Goal: Information Seeking & Learning: Learn about a topic

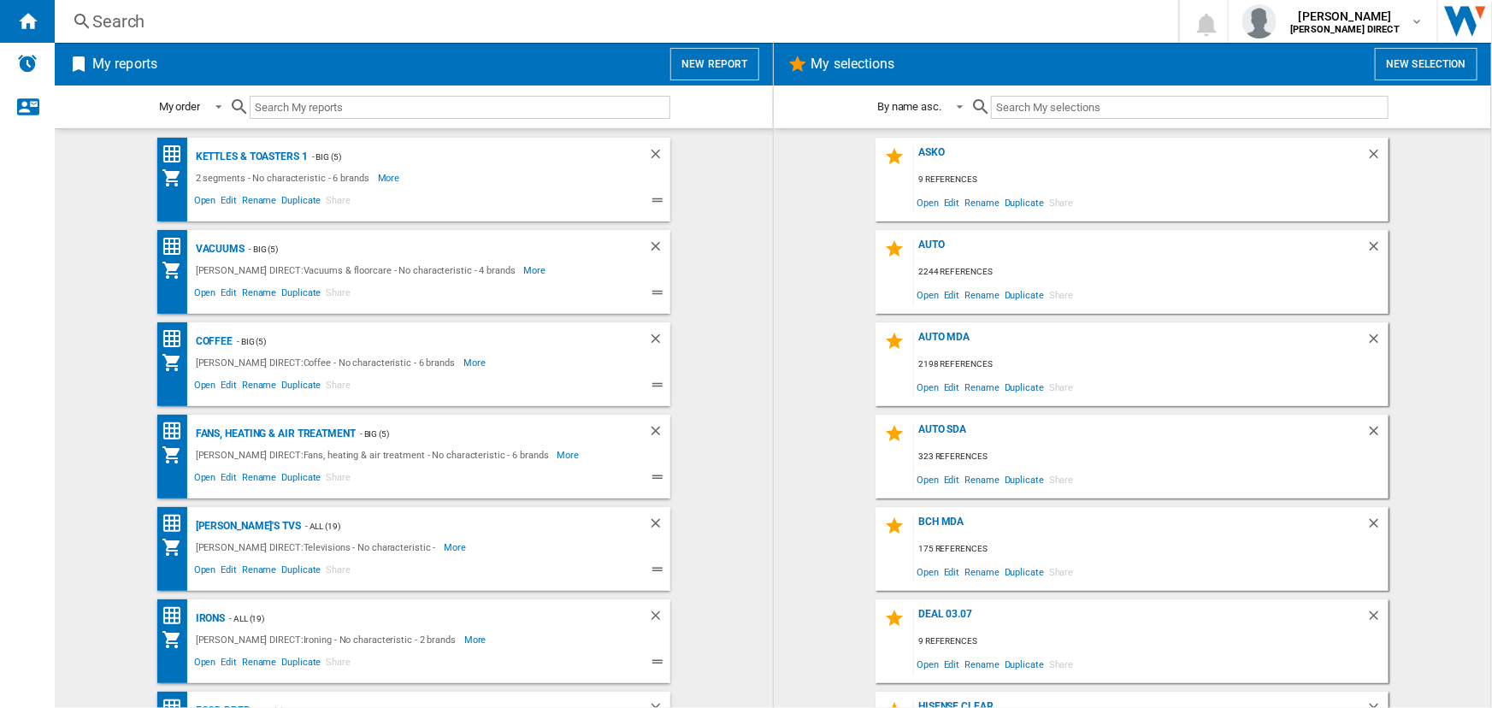
click at [500, 16] on div "Search" at bounding box center [612, 21] width 1041 height 24
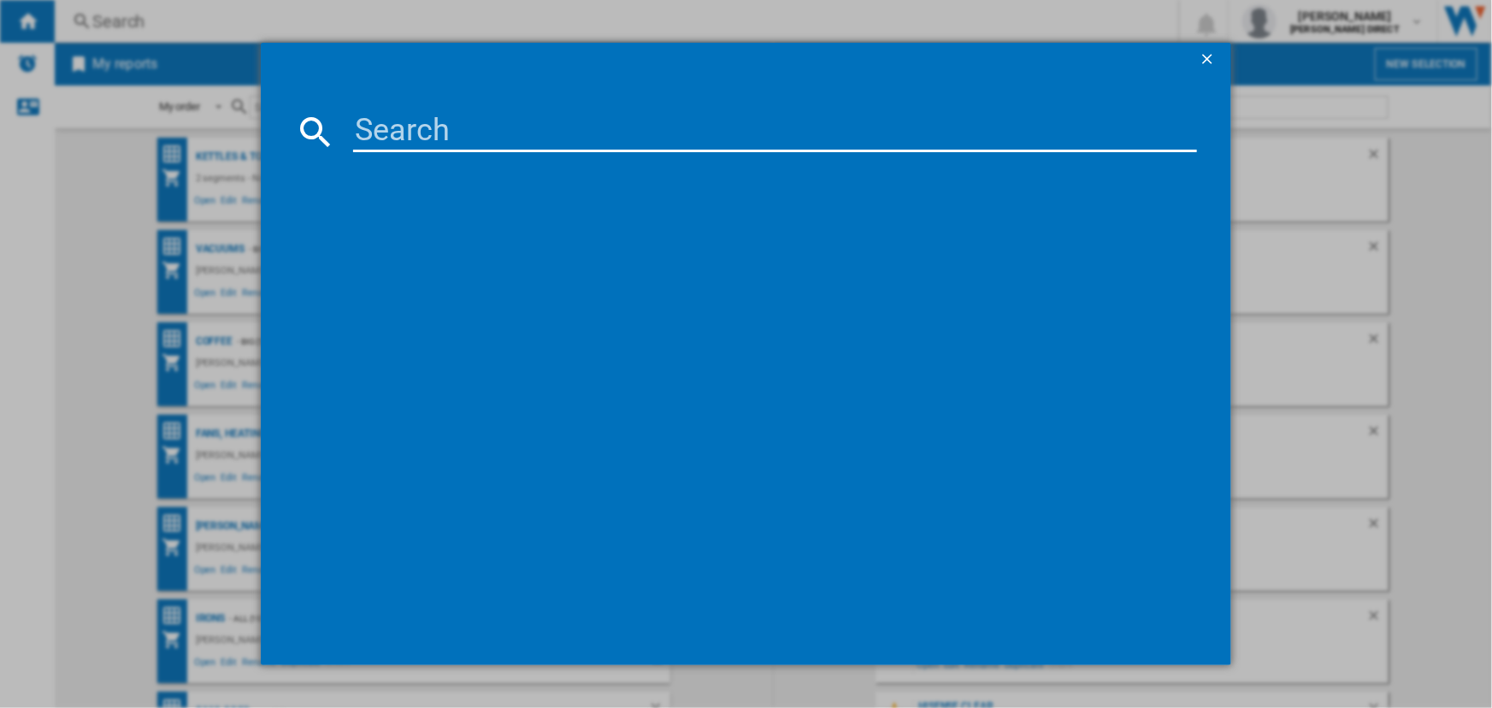
click at [454, 123] on input at bounding box center [774, 131] width 843 height 41
paste input "WF3S1043BW3"
type input "WF3S1043BW3"
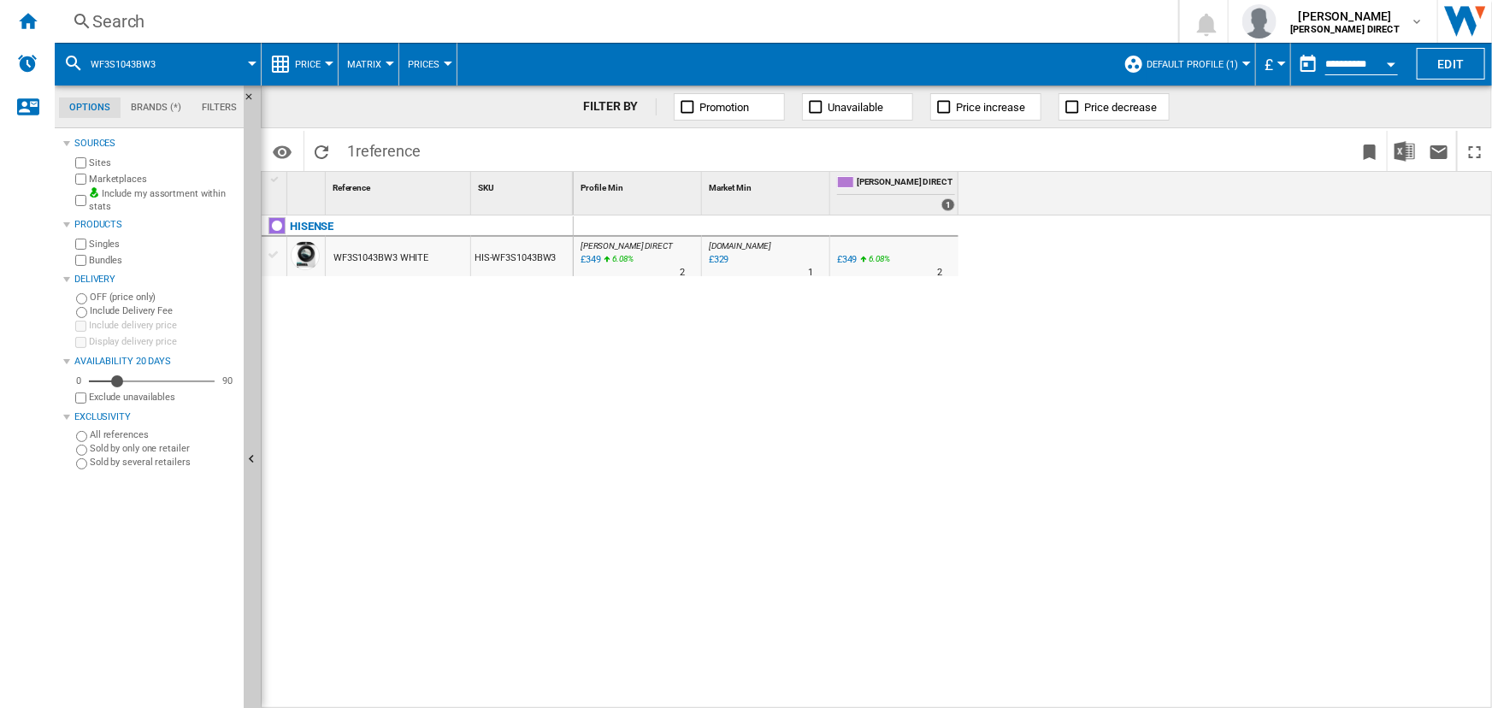
click at [1213, 74] on button "Default profile (1)" at bounding box center [1197, 64] width 100 height 43
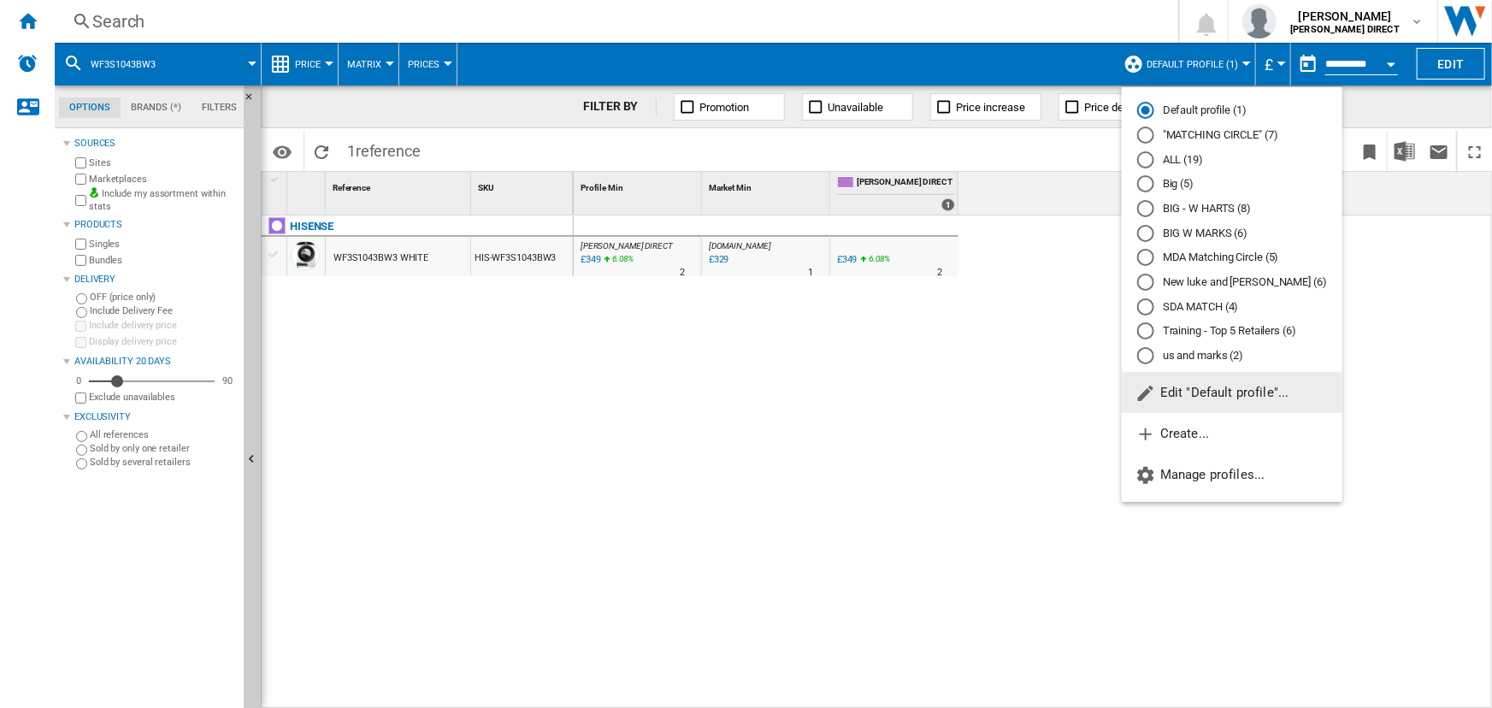
drag, startPoint x: 1196, startPoint y: 133, endPoint x: 740, endPoint y: 138, distance: 456.6
click at [1196, 133] on md-radio-button ""MATCHING CIRCLE" (7)" at bounding box center [1232, 135] width 190 height 16
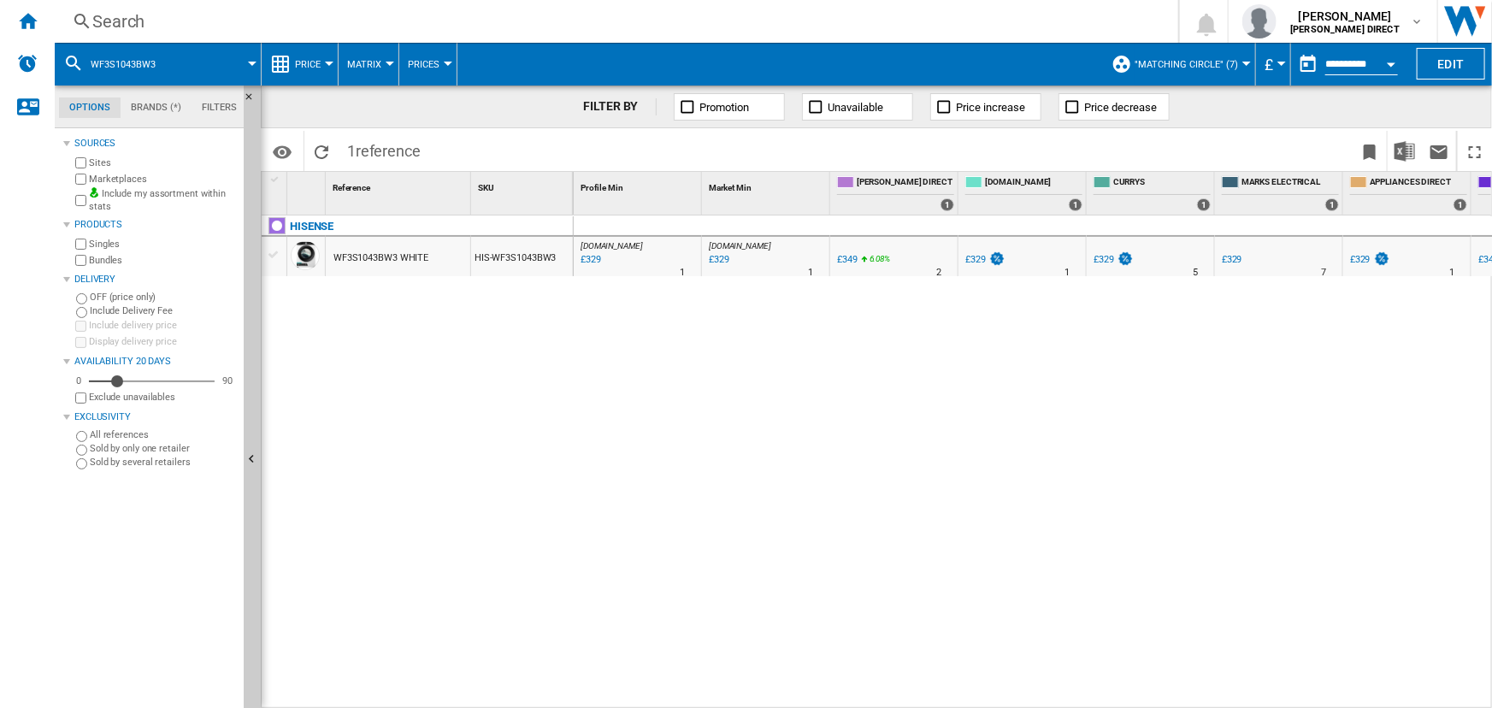
scroll to position [0, 106]
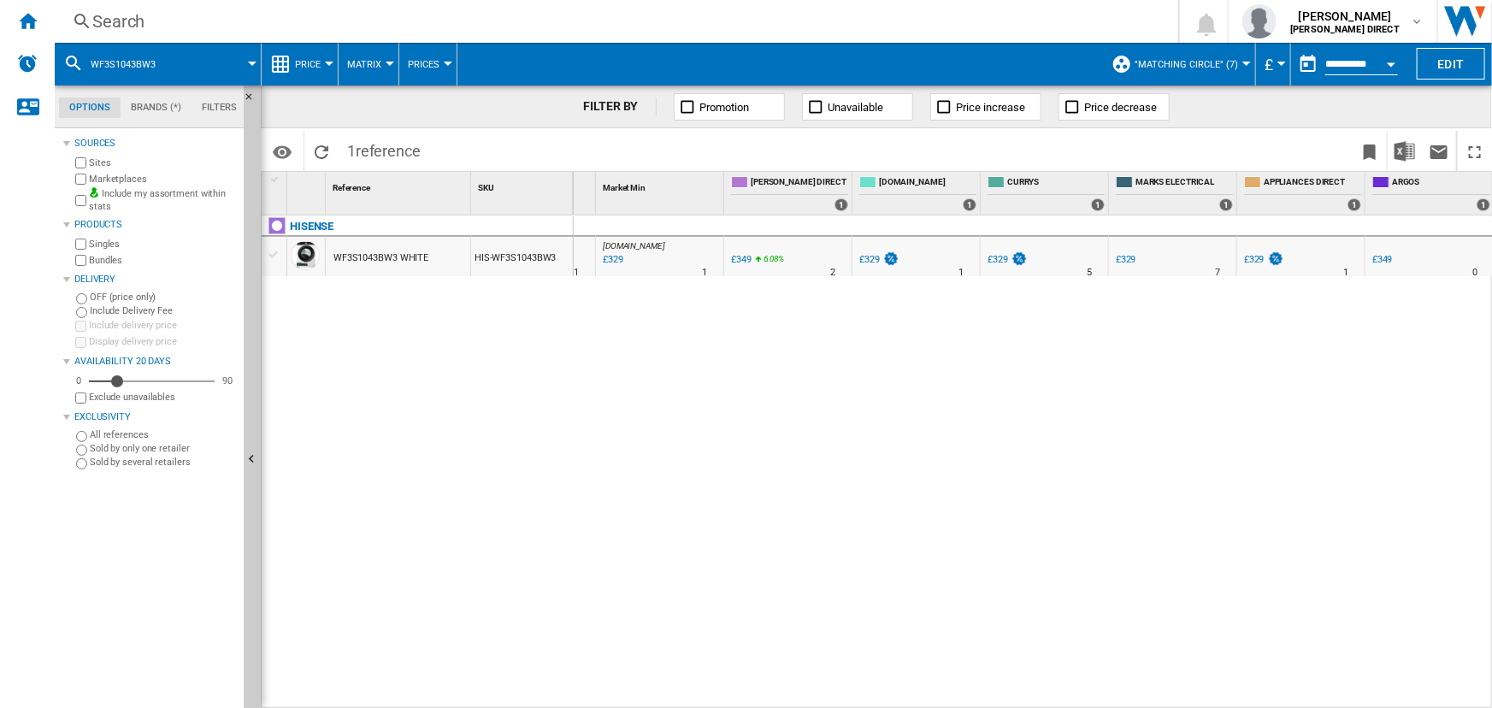
drag, startPoint x: 1000, startPoint y: 699, endPoint x: 764, endPoint y: 719, distance: 236.8
click at [764, 707] on html "In order to access Insight, please log out and log in again OK NEW Search Searc…" at bounding box center [746, 354] width 1492 height 708
drag, startPoint x: 756, startPoint y: 699, endPoint x: 713, endPoint y: 699, distance: 42.8
click at [713, 699] on div "[DOMAIN_NAME] : AO -5.7 % £329 % N/A 1 [DOMAIN_NAME] : AO [DOMAIN_NAME] : AO -5…" at bounding box center [1034, 462] width 920 height 494
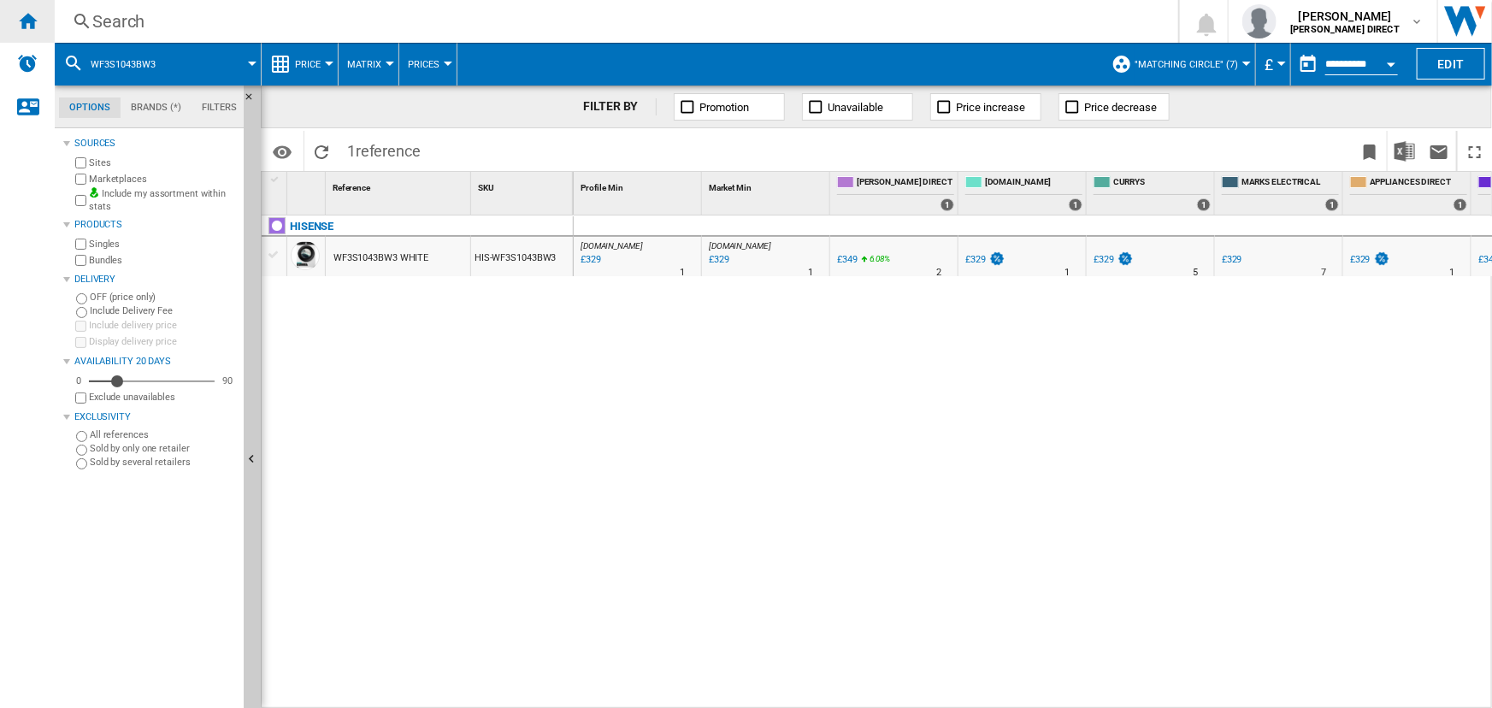
click at [38, 21] on div "Home" at bounding box center [27, 21] width 55 height 43
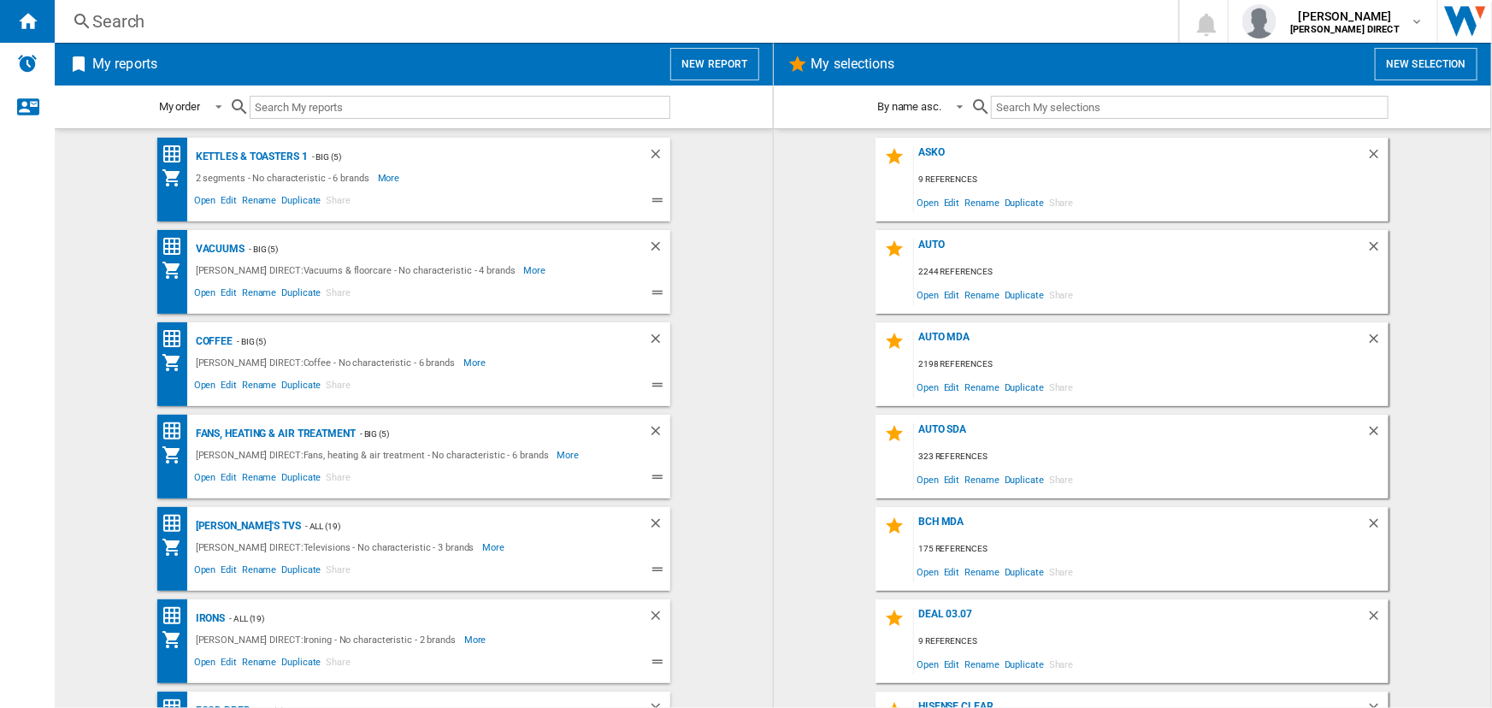
click at [1447, 64] on button "New selection" at bounding box center [1426, 64] width 103 height 32
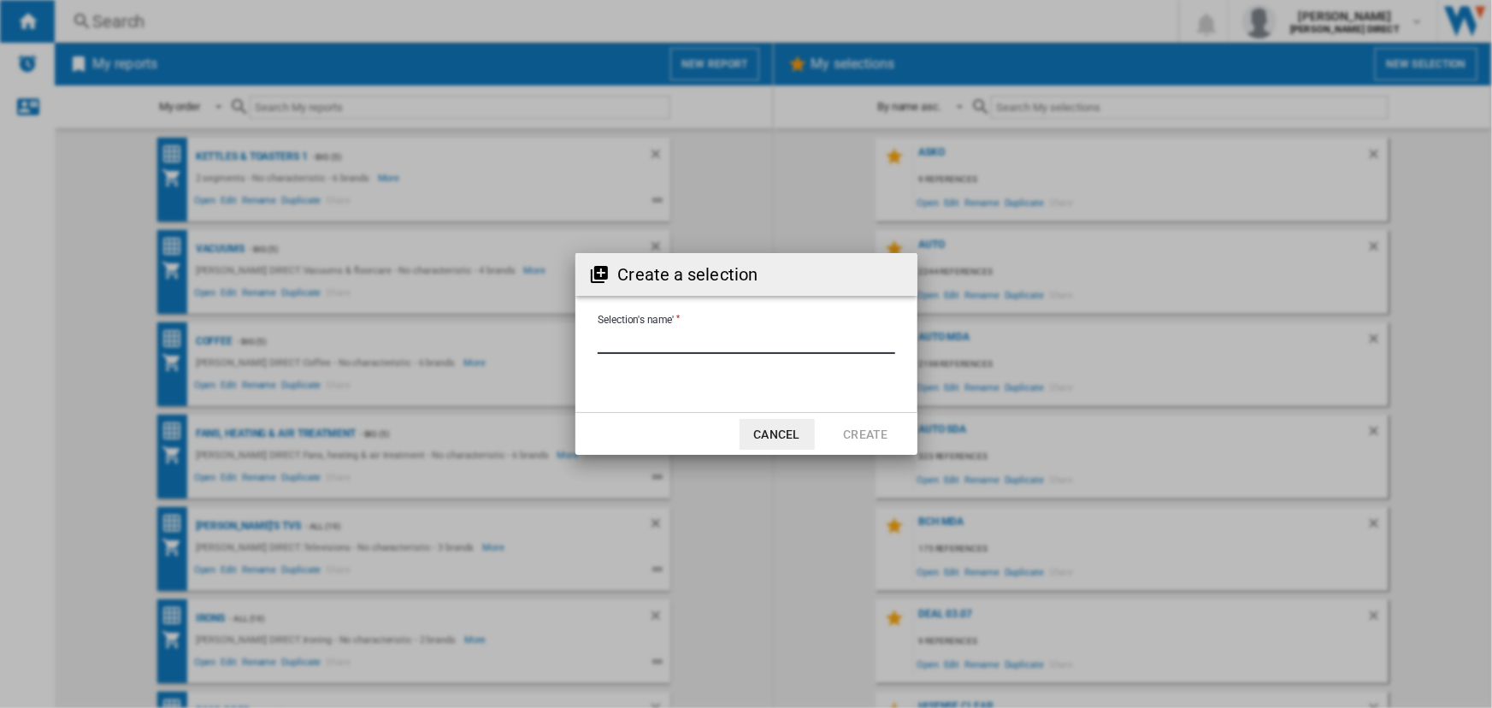
click at [642, 344] on input "Selection's name'" at bounding box center [747, 341] width 298 height 26
drag, startPoint x: 769, startPoint y: 439, endPoint x: 824, endPoint y: 420, distance: 59.0
click at [770, 439] on button "Cancel" at bounding box center [777, 434] width 75 height 31
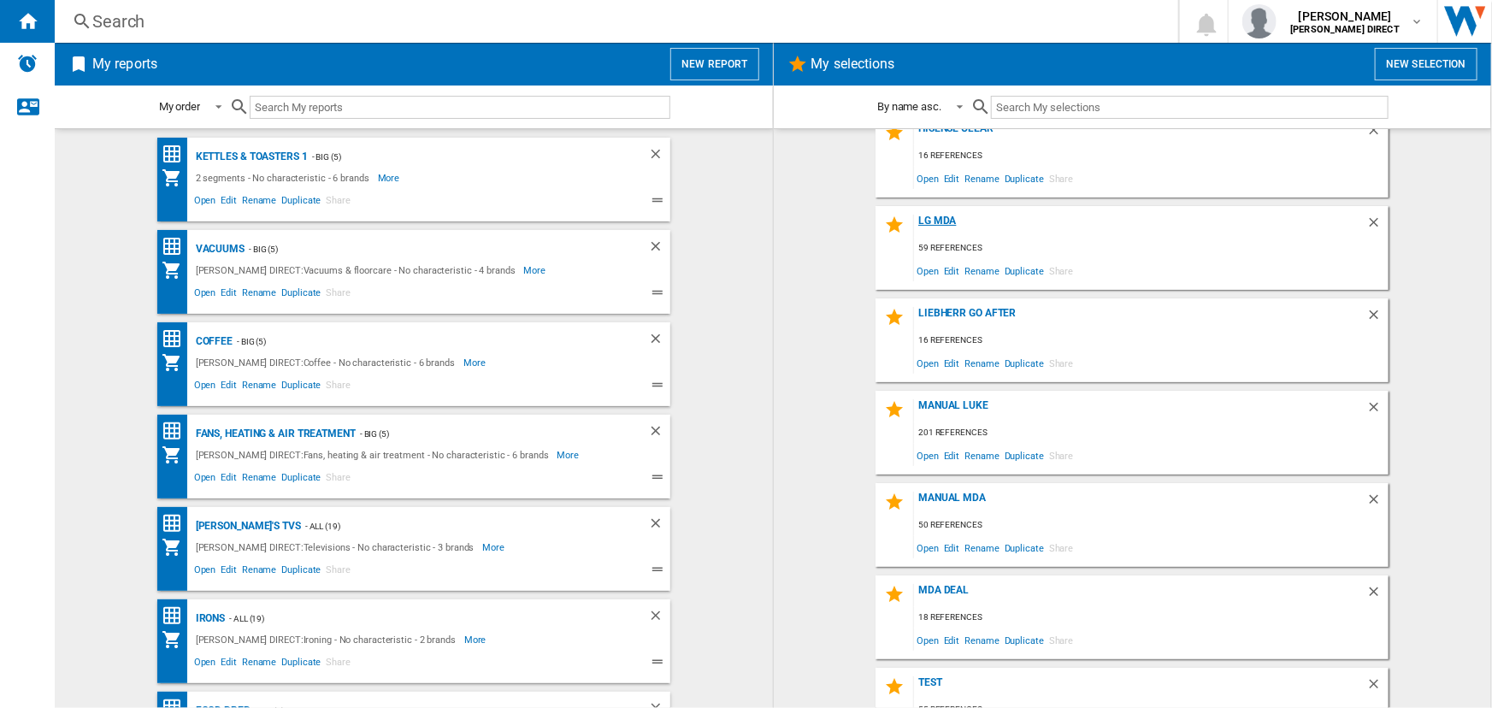
scroll to position [621, 0]
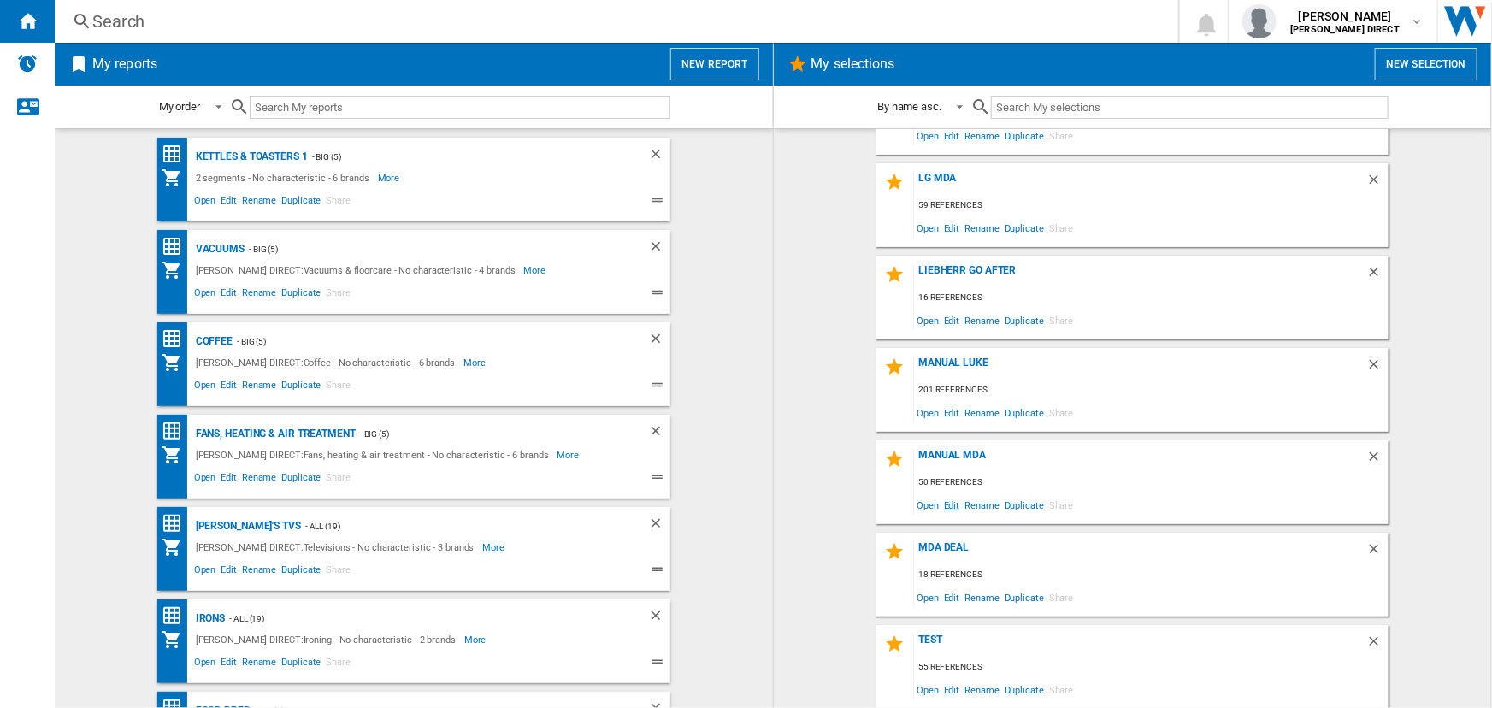
click at [943, 501] on span "Edit" at bounding box center [951, 504] width 21 height 23
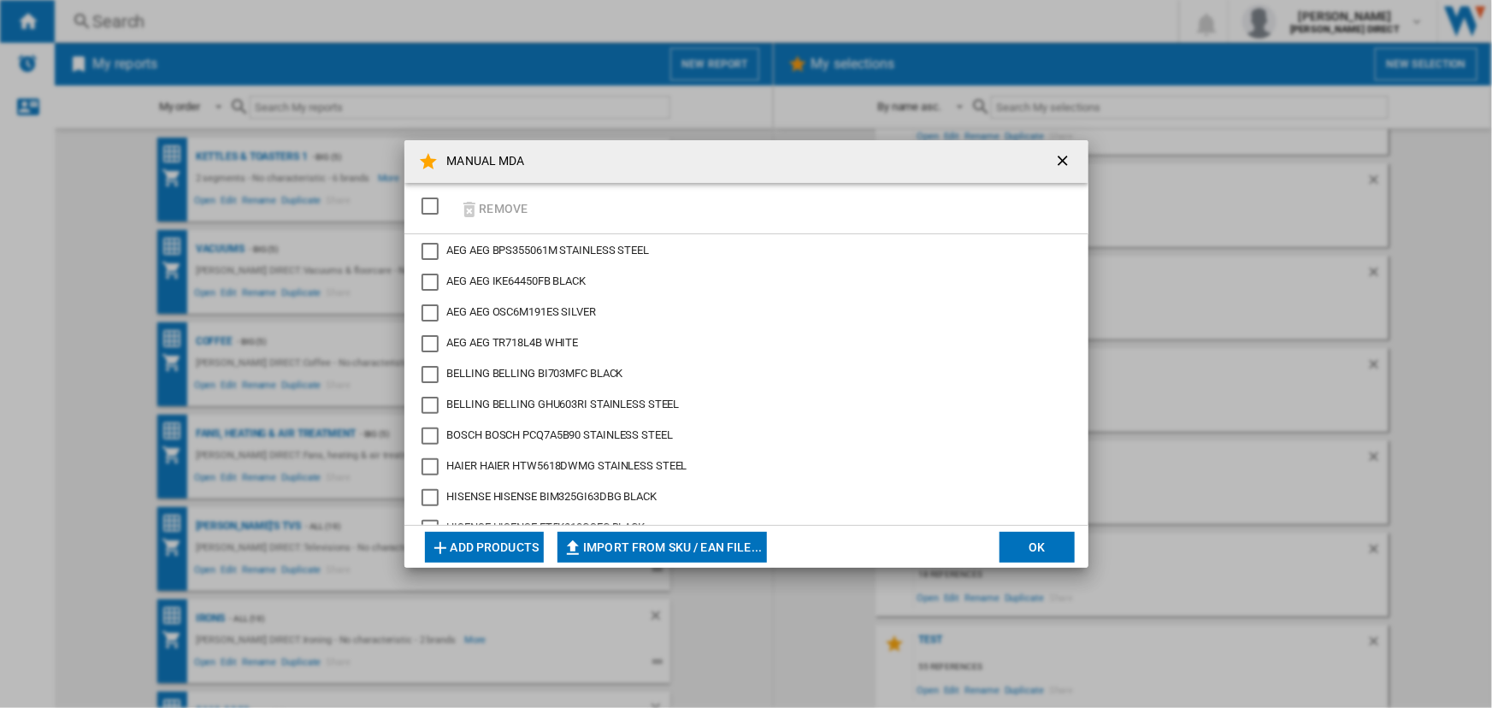
click at [430, 200] on div "SELECTIONS.EDITION_POPUP.SELECT_DESELECT" at bounding box center [430, 206] width 17 height 17
click at [479, 206] on ng-md-icon "button" at bounding box center [469, 209] width 21 height 21
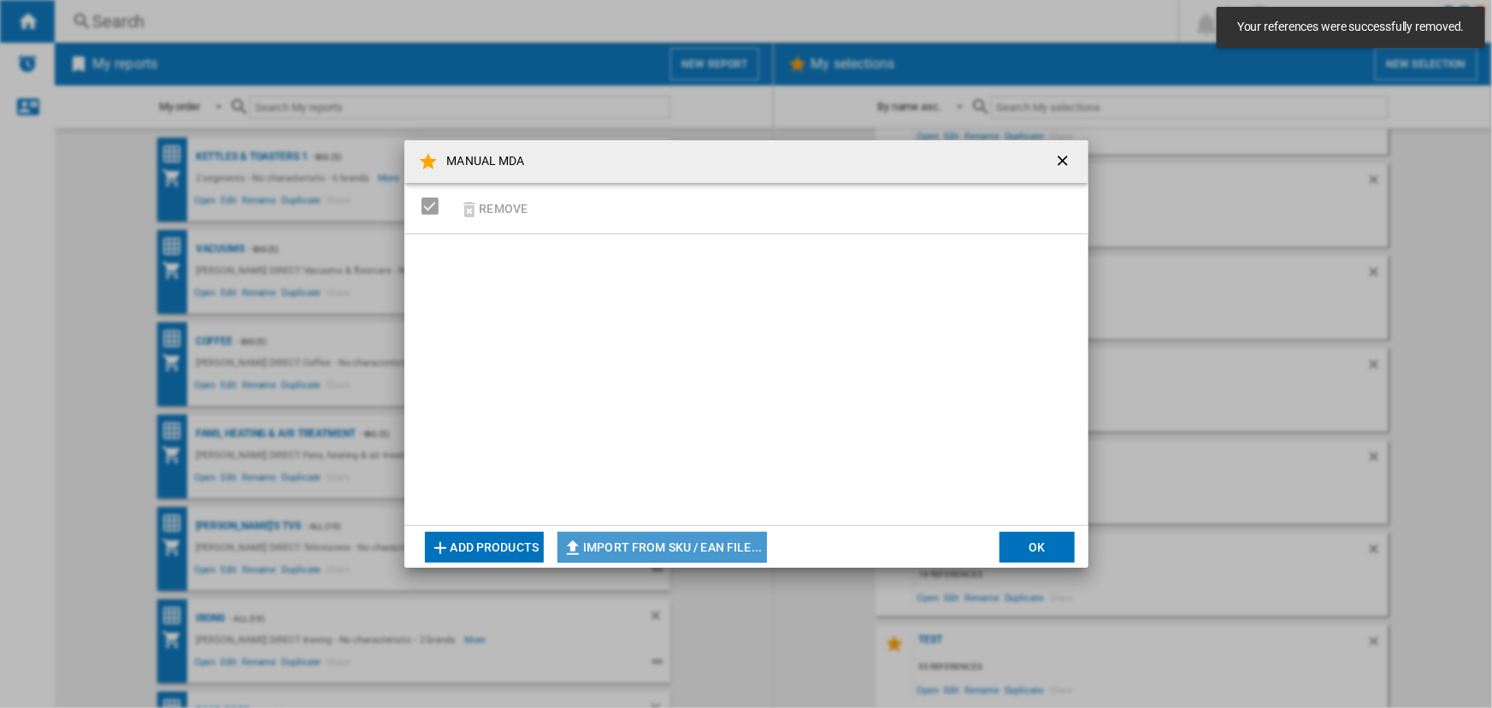
click at [616, 549] on button "Import from SKU / EAN file..." at bounding box center [661, 547] width 209 height 31
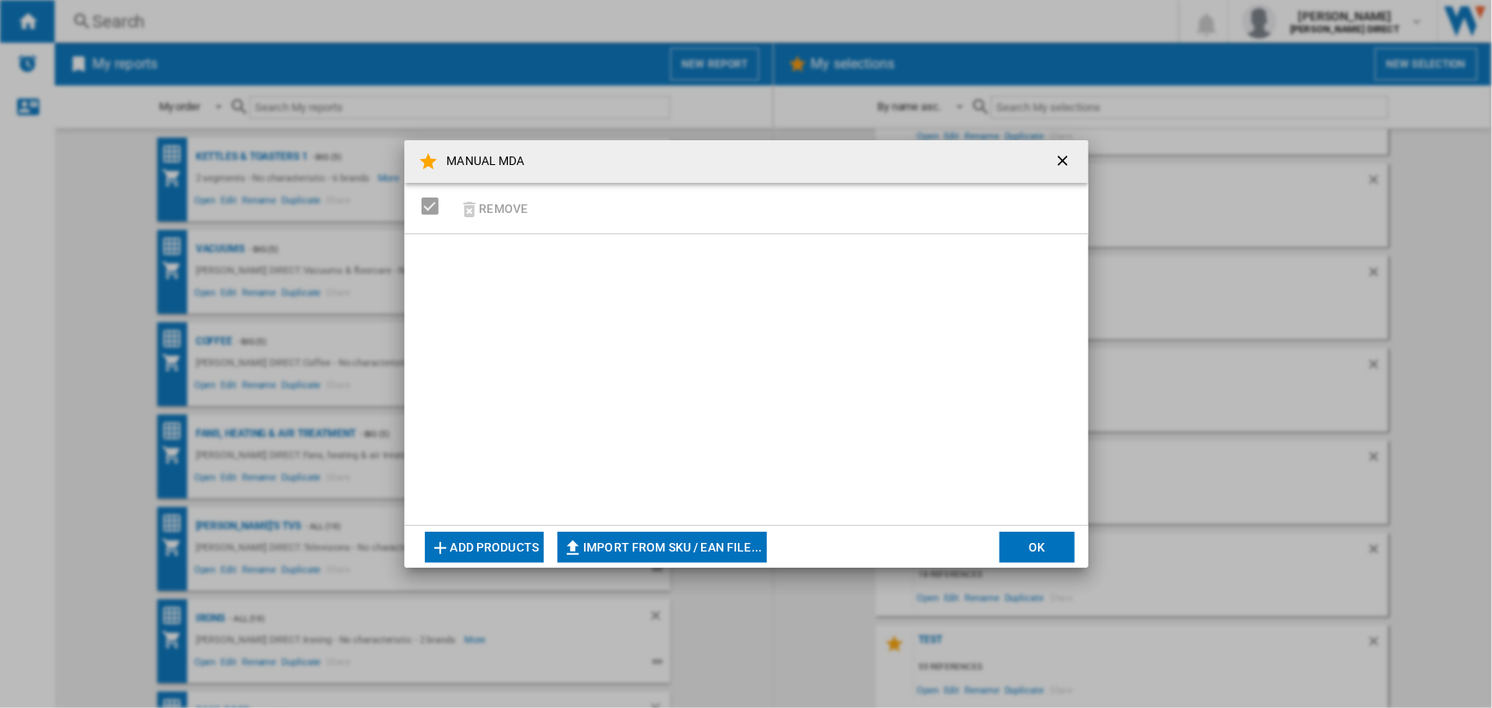
type input "**********"
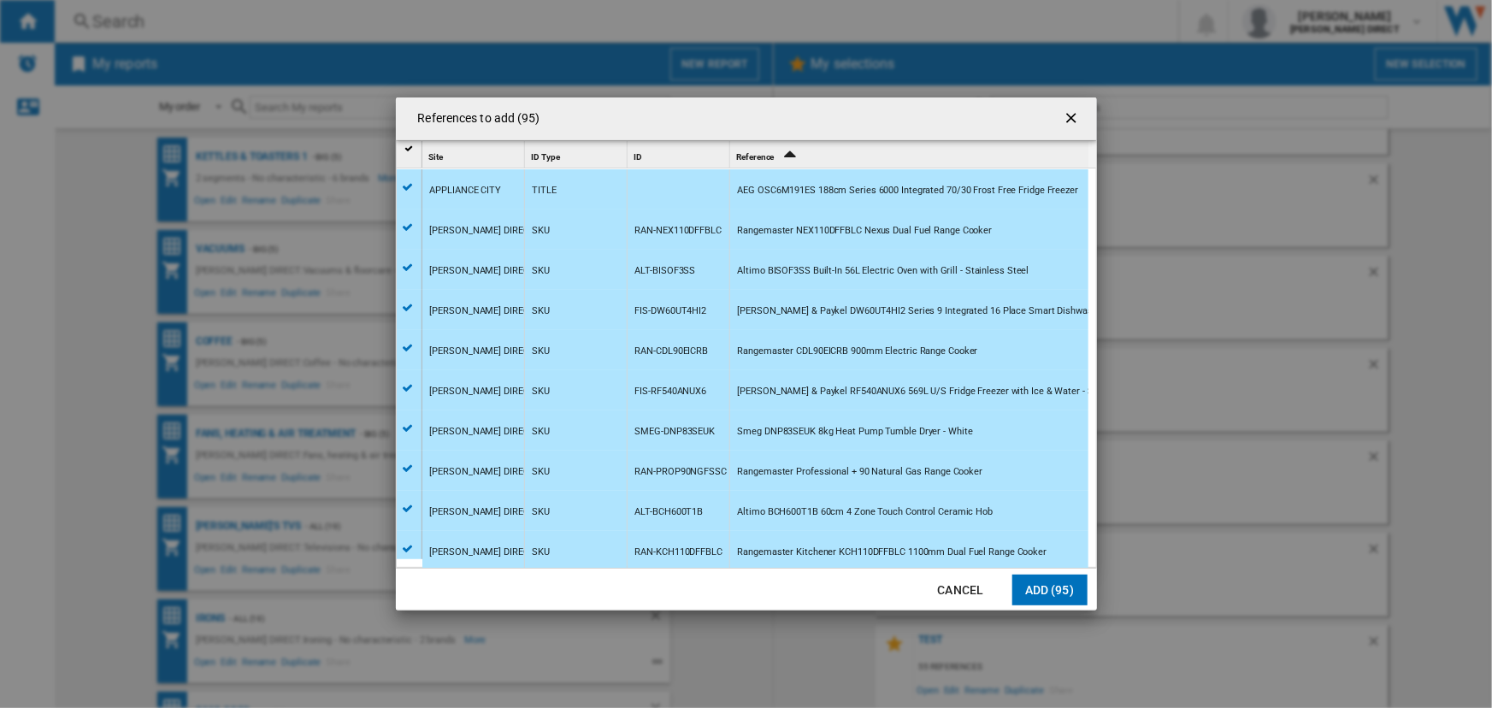
click at [1029, 583] on button "Add (95)" at bounding box center [1049, 590] width 75 height 31
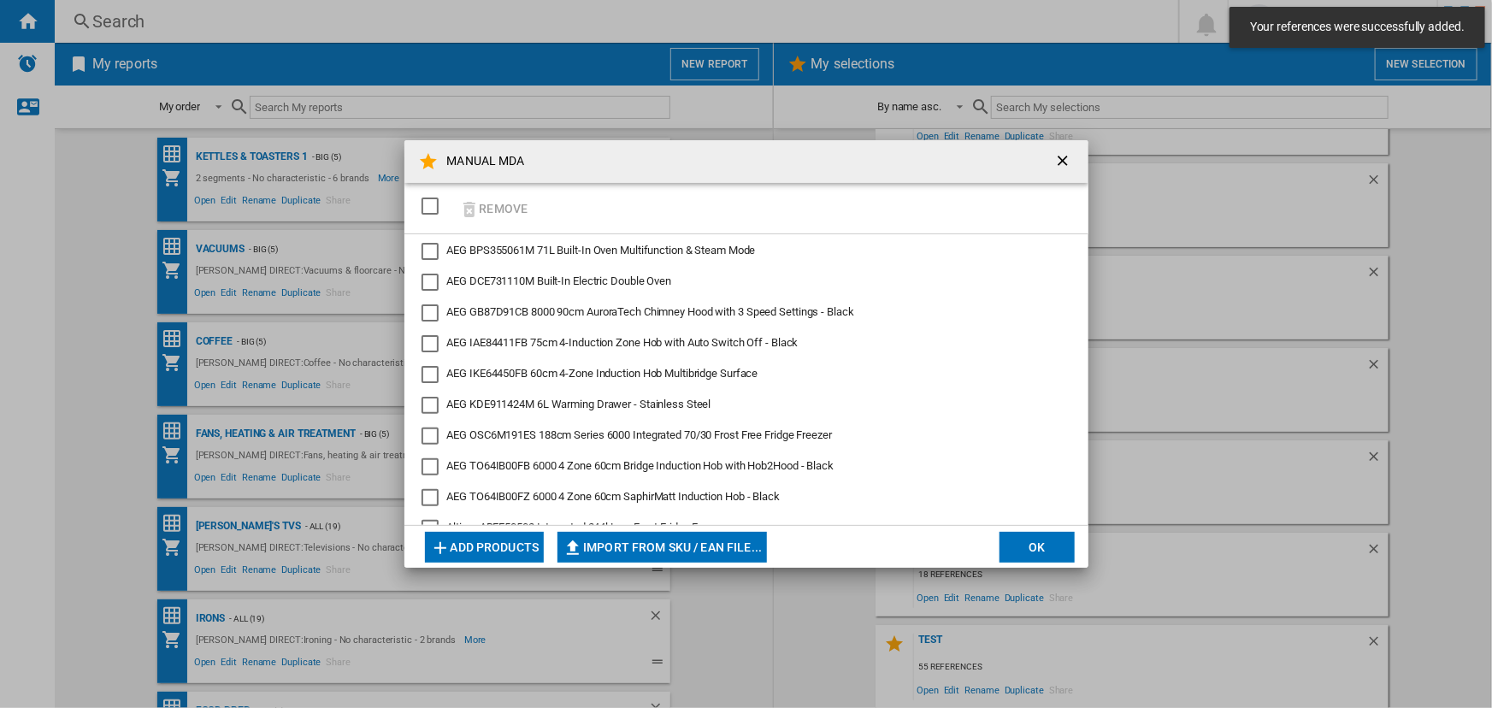
click at [1041, 554] on button "OK" at bounding box center [1037, 547] width 75 height 31
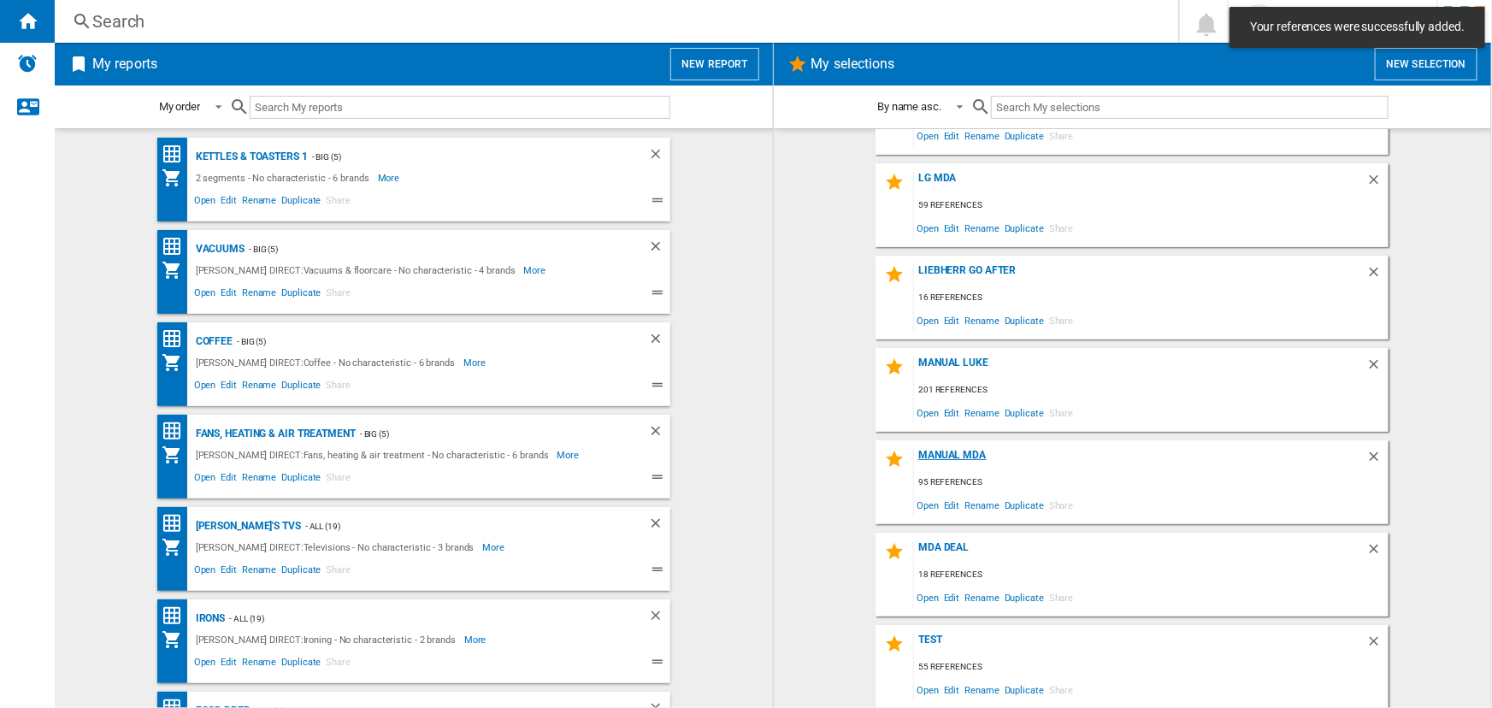
click at [941, 452] on div "MANUAL MDA" at bounding box center [1140, 460] width 452 height 23
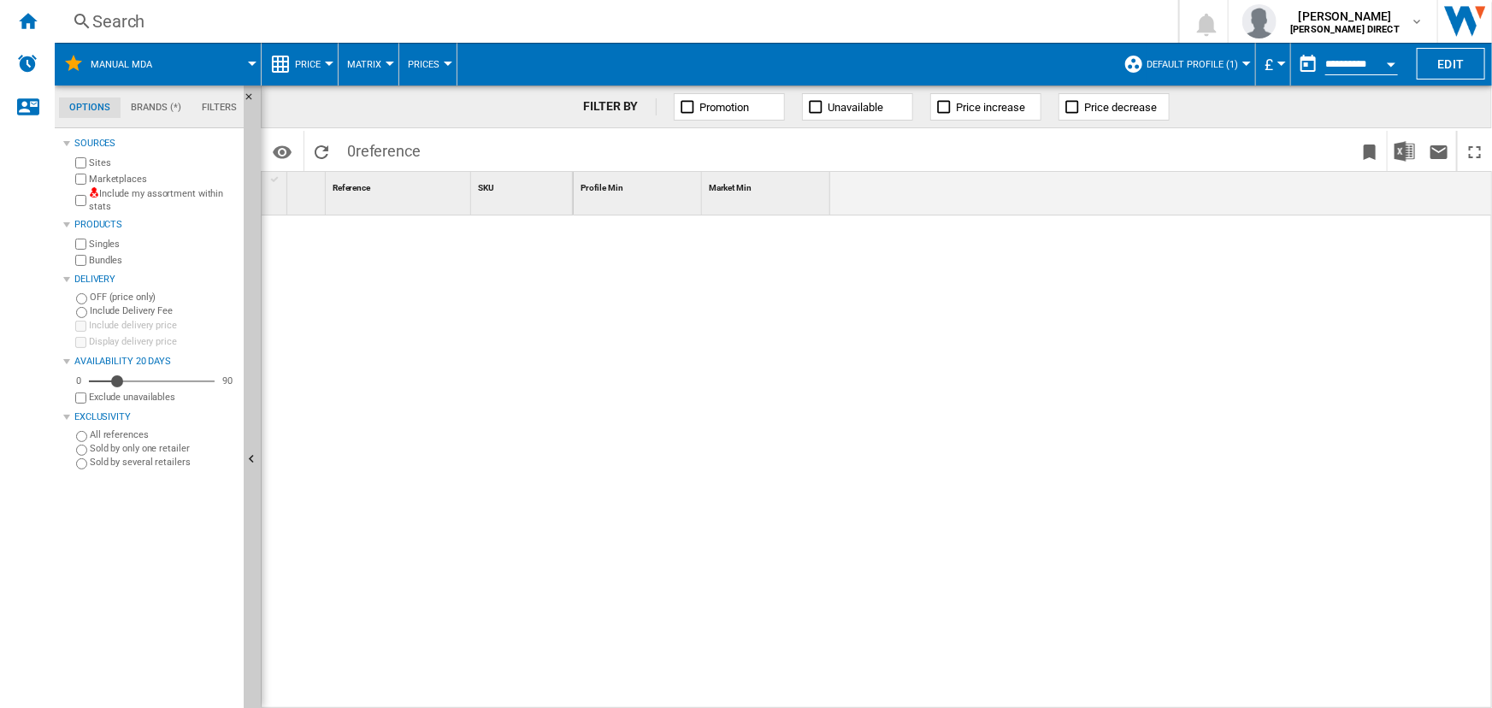
click at [1152, 71] on button "Default profile (1)" at bounding box center [1197, 64] width 100 height 43
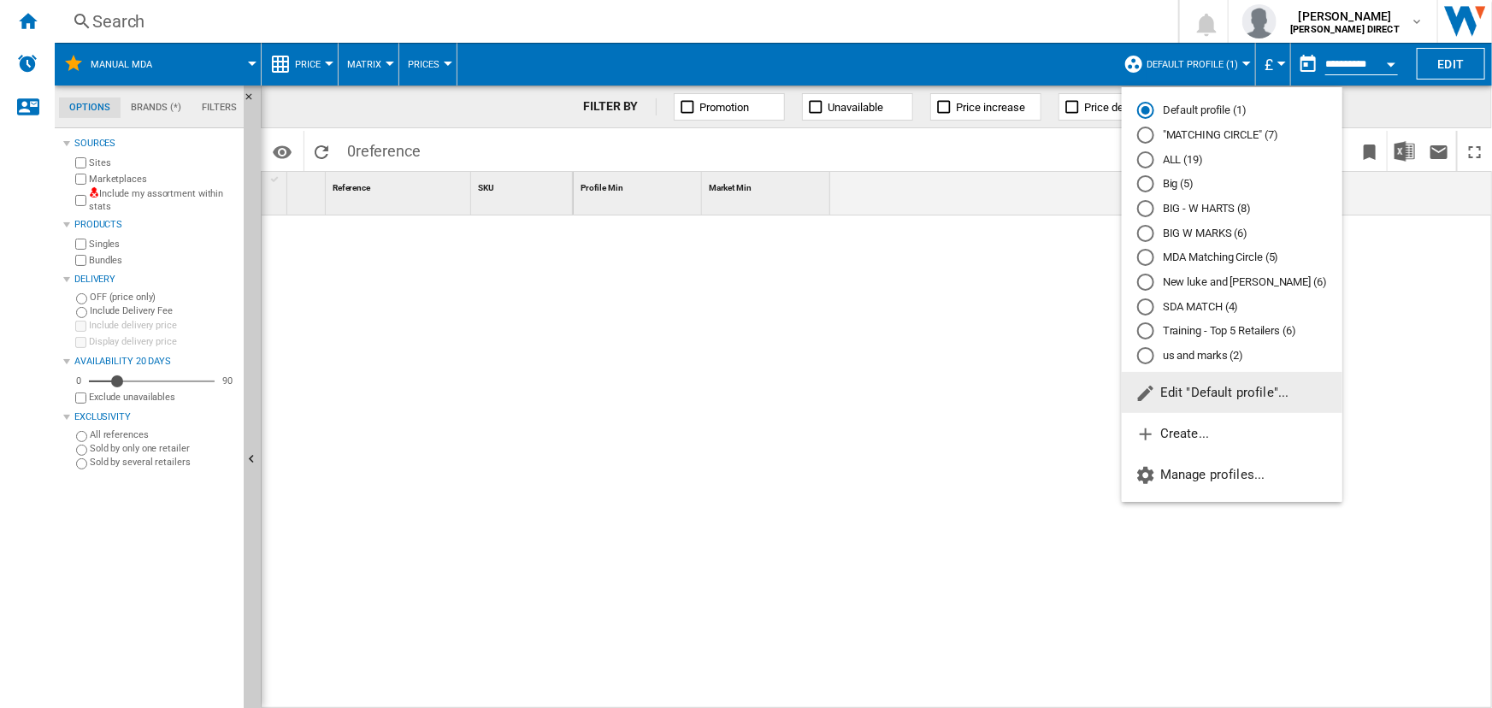
click at [1168, 139] on md-radio-button ""MATCHING CIRCLE" (7)" at bounding box center [1232, 135] width 190 height 16
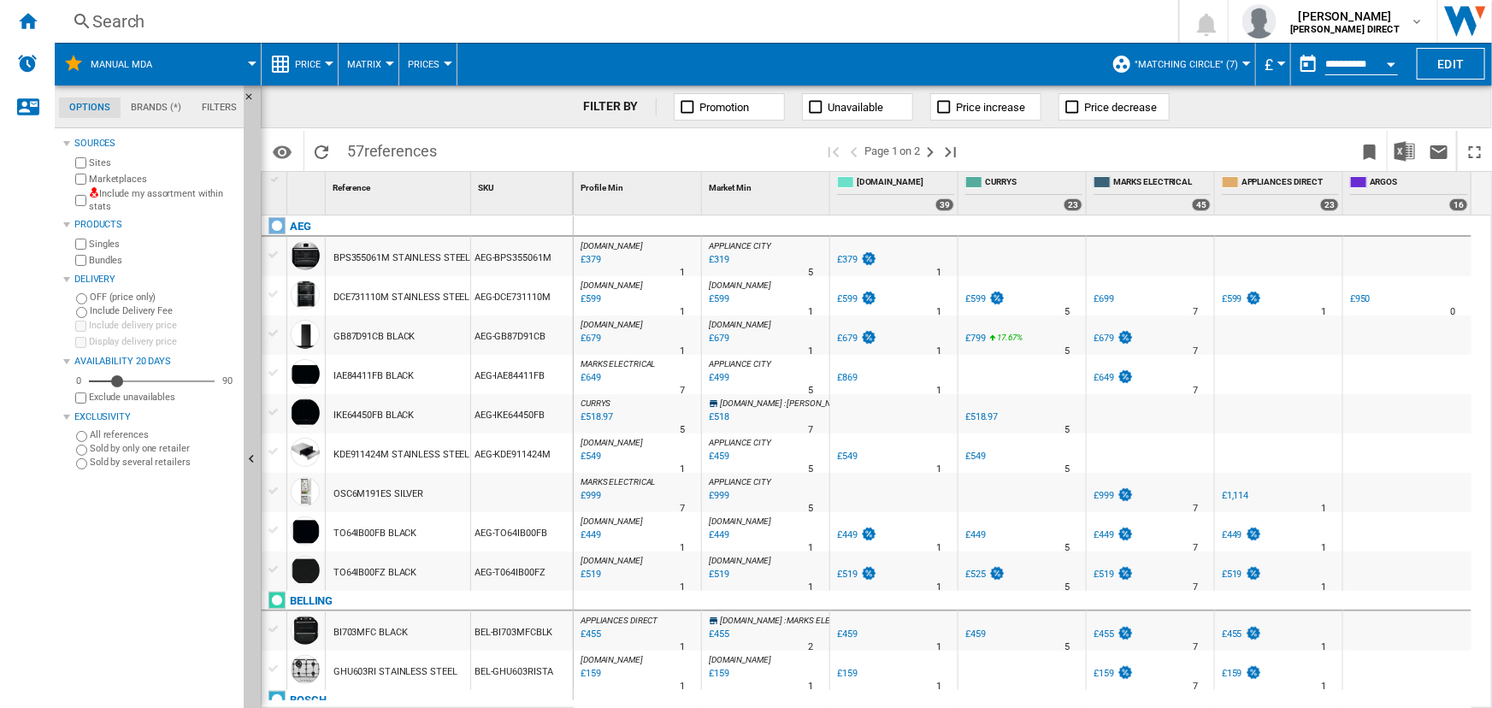
click at [357, 62] on span "Matrix" at bounding box center [364, 64] width 34 height 11
click at [382, 151] on span "Ranking" at bounding box center [374, 146] width 46 height 15
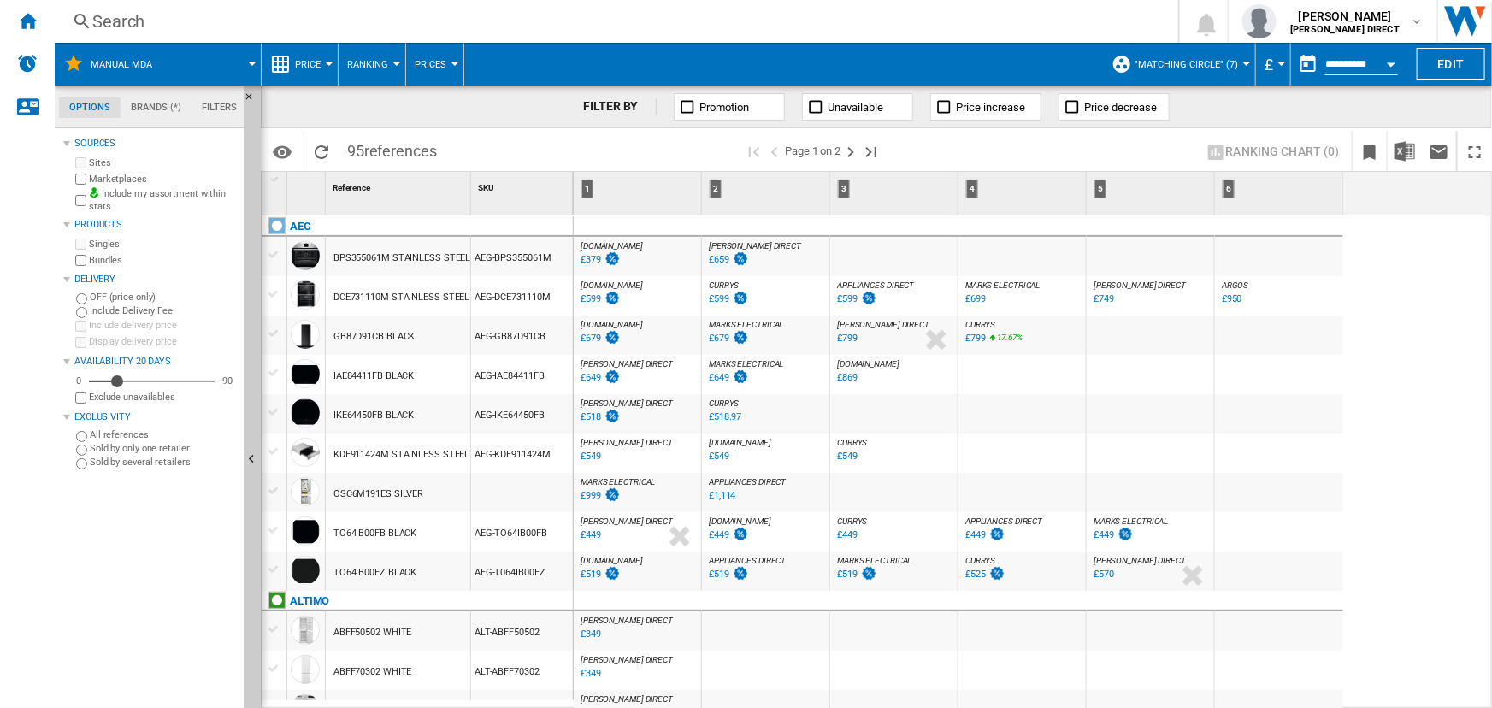
click at [390, 63] on button "Ranking" at bounding box center [372, 64] width 50 height 43
click at [373, 139] on span "Ranking" at bounding box center [374, 146] width 46 height 15
click at [760, 254] on div "%" at bounding box center [762, 261] width 9 height 21
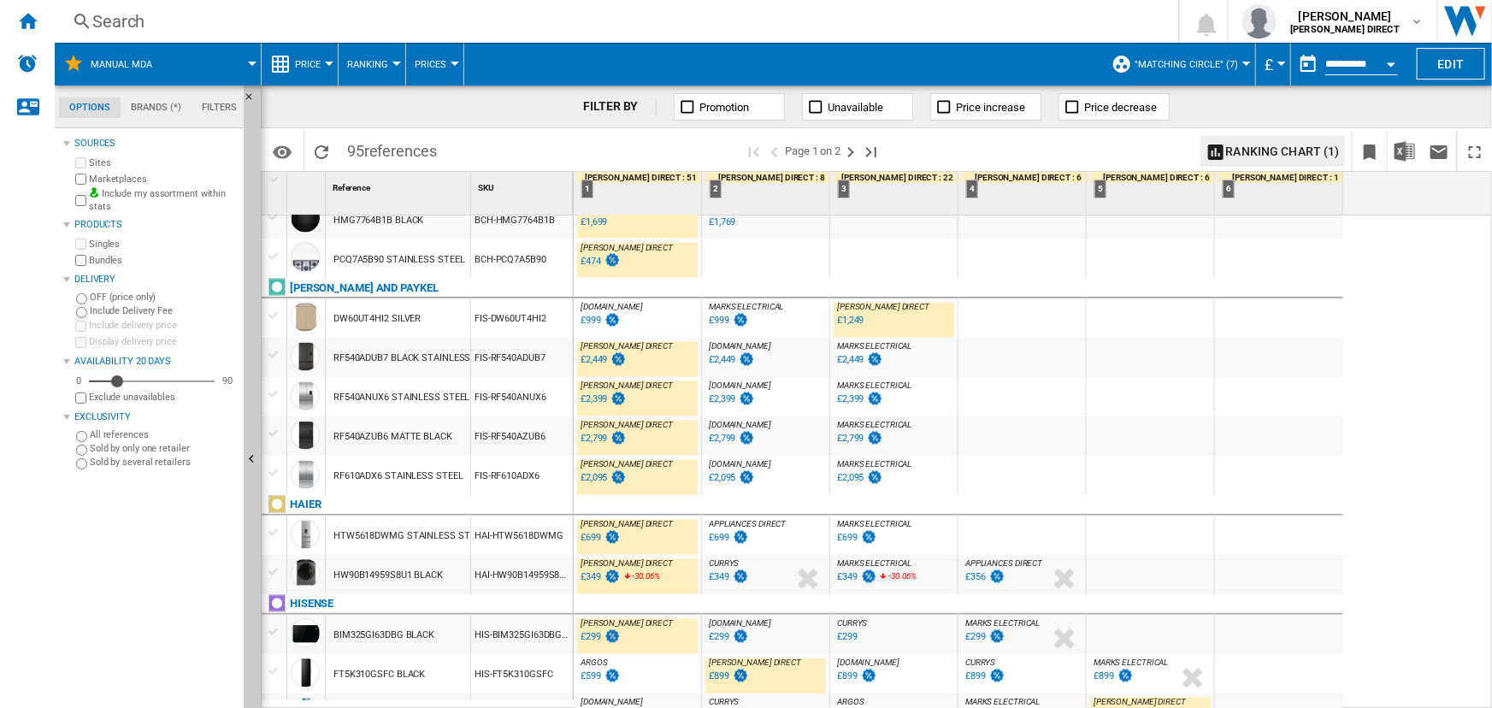
scroll to position [1601, 0]
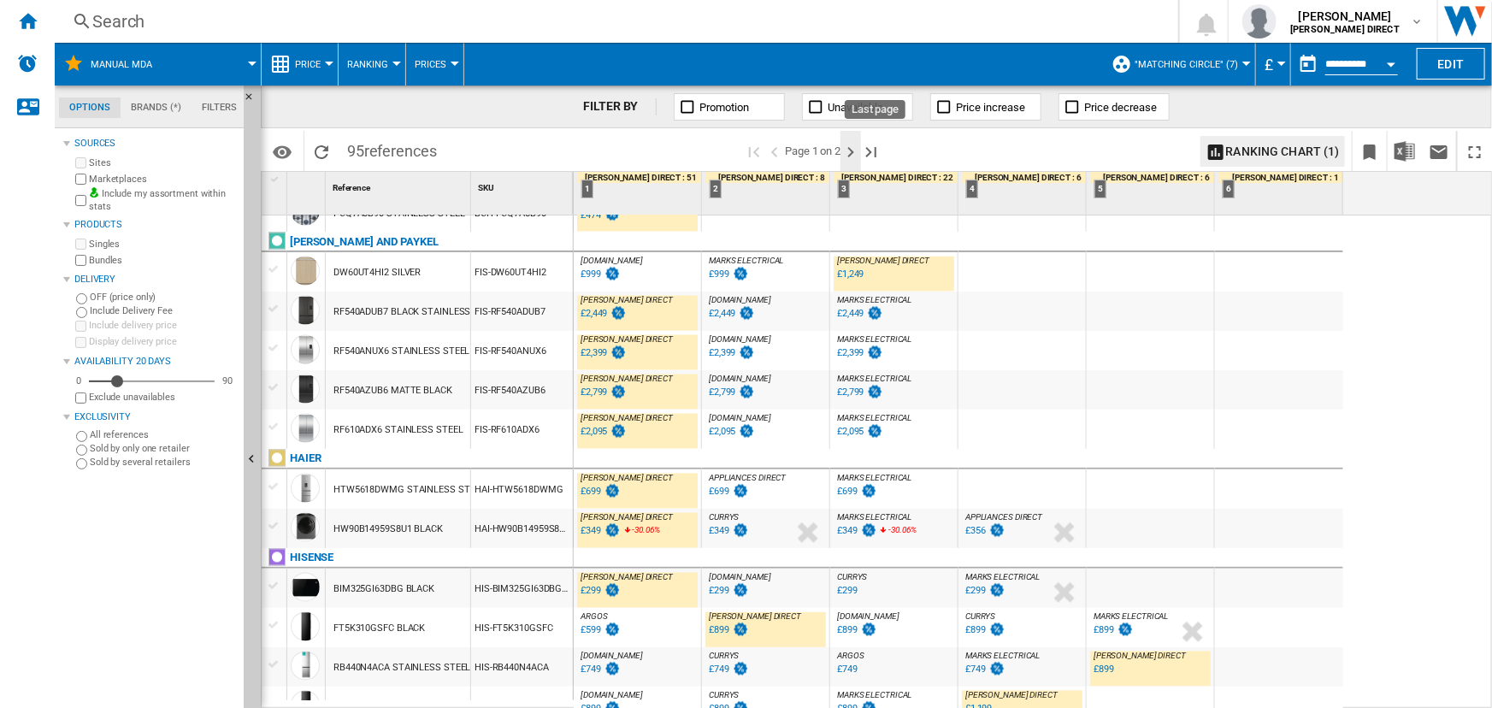
click at [861, 150] on ng-md-icon "Next page" at bounding box center [850, 152] width 21 height 21
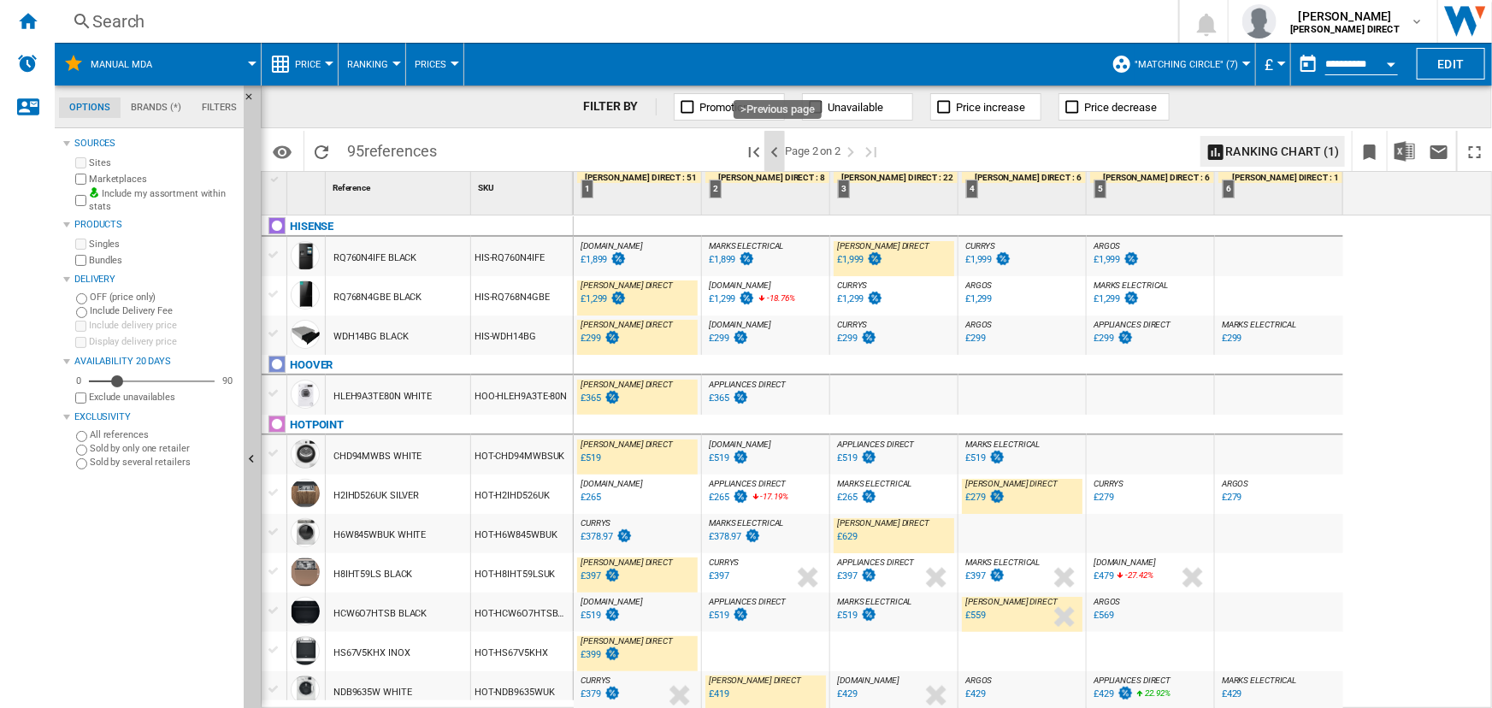
click at [778, 151] on ng-md-icon ">Previous page" at bounding box center [774, 152] width 21 height 21
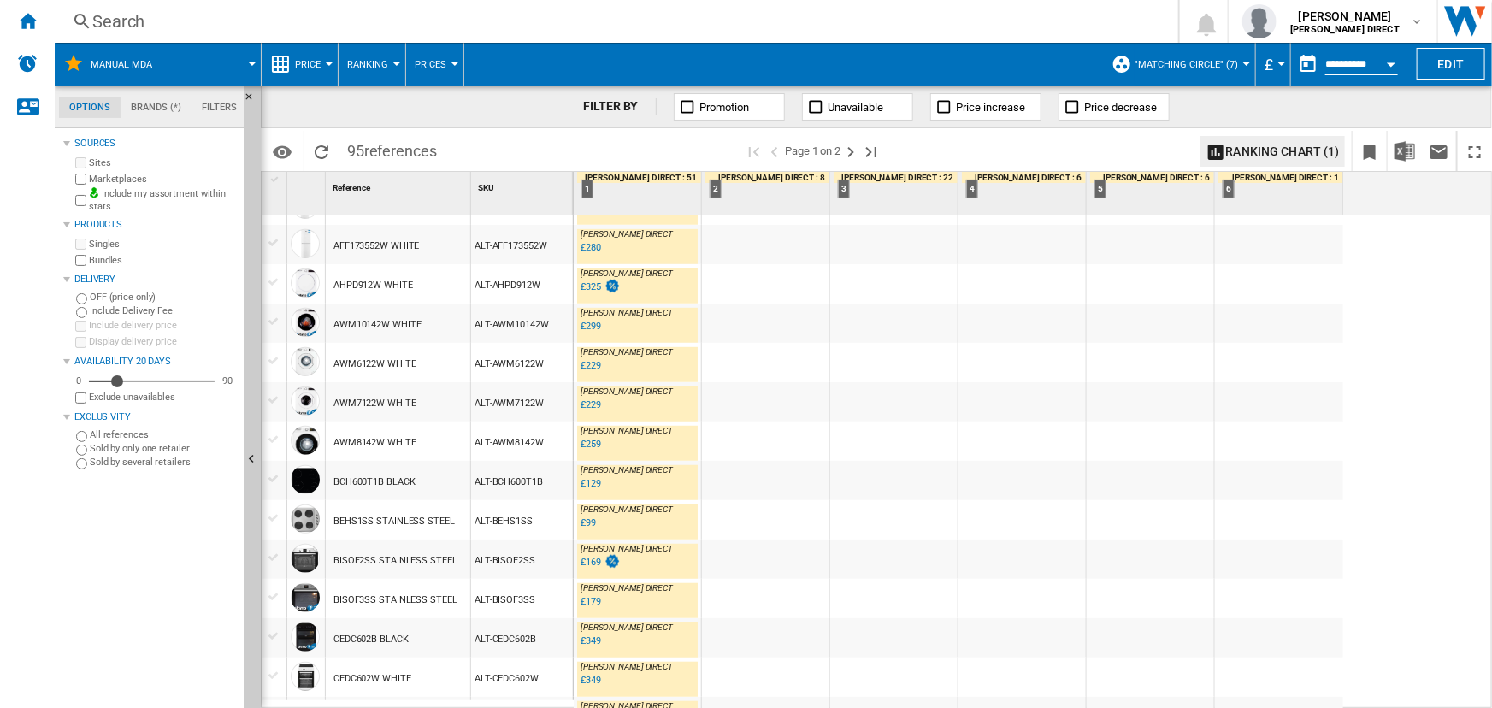
scroll to position [1088, 0]
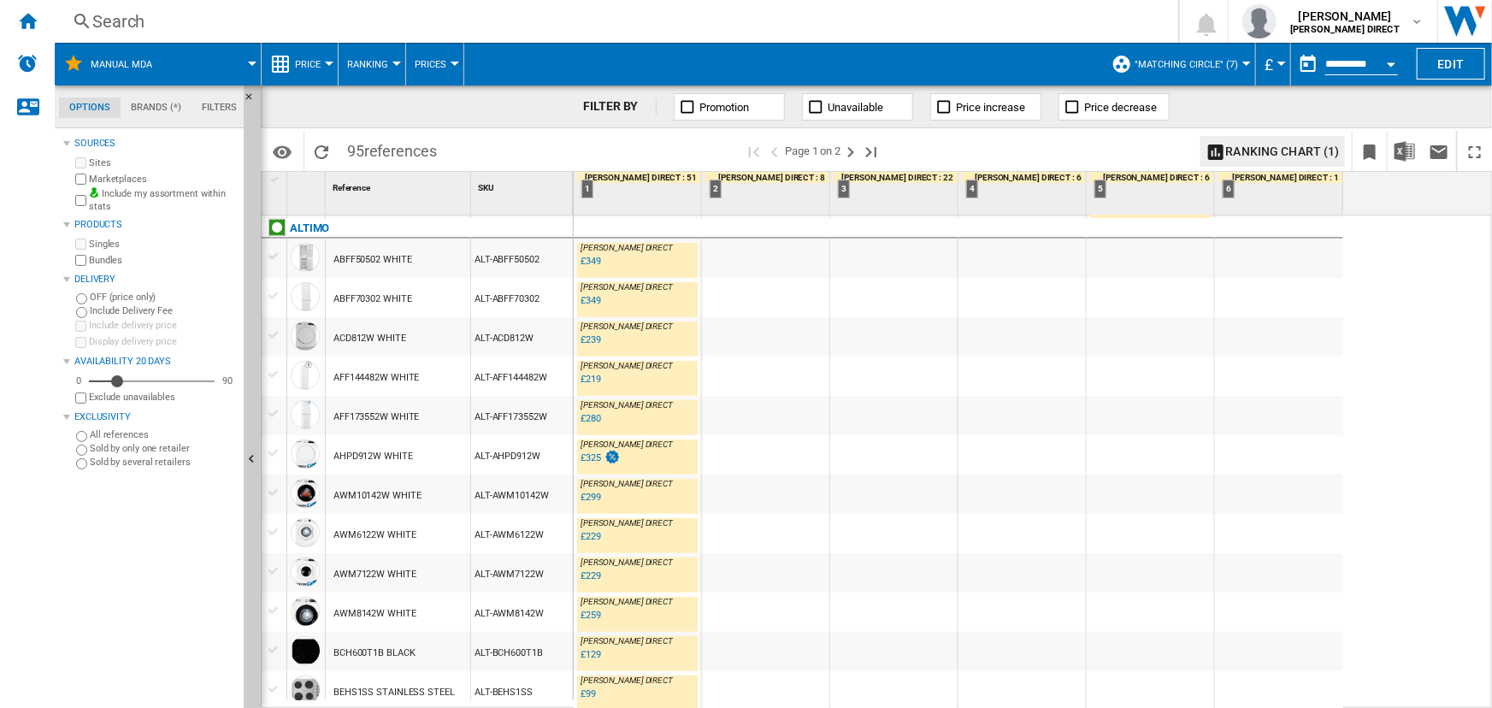
click at [1325, 59] on input "**********" at bounding box center [1361, 66] width 73 height 15
click at [1391, 65] on div "Open calendar" at bounding box center [1391, 64] width 9 height 4
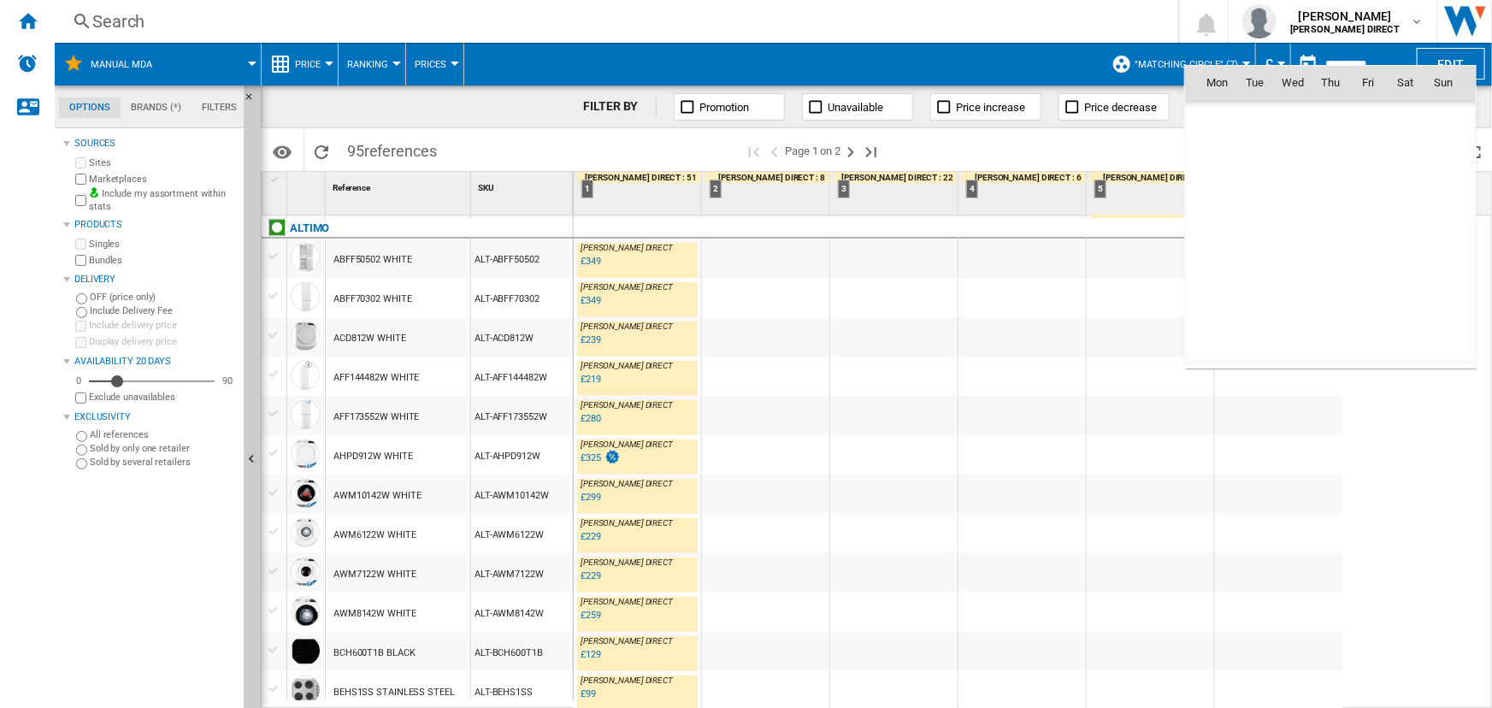
scroll to position [8157, 0]
click at [1258, 223] on span "19" at bounding box center [1255, 232] width 34 height 34
type input "**********"
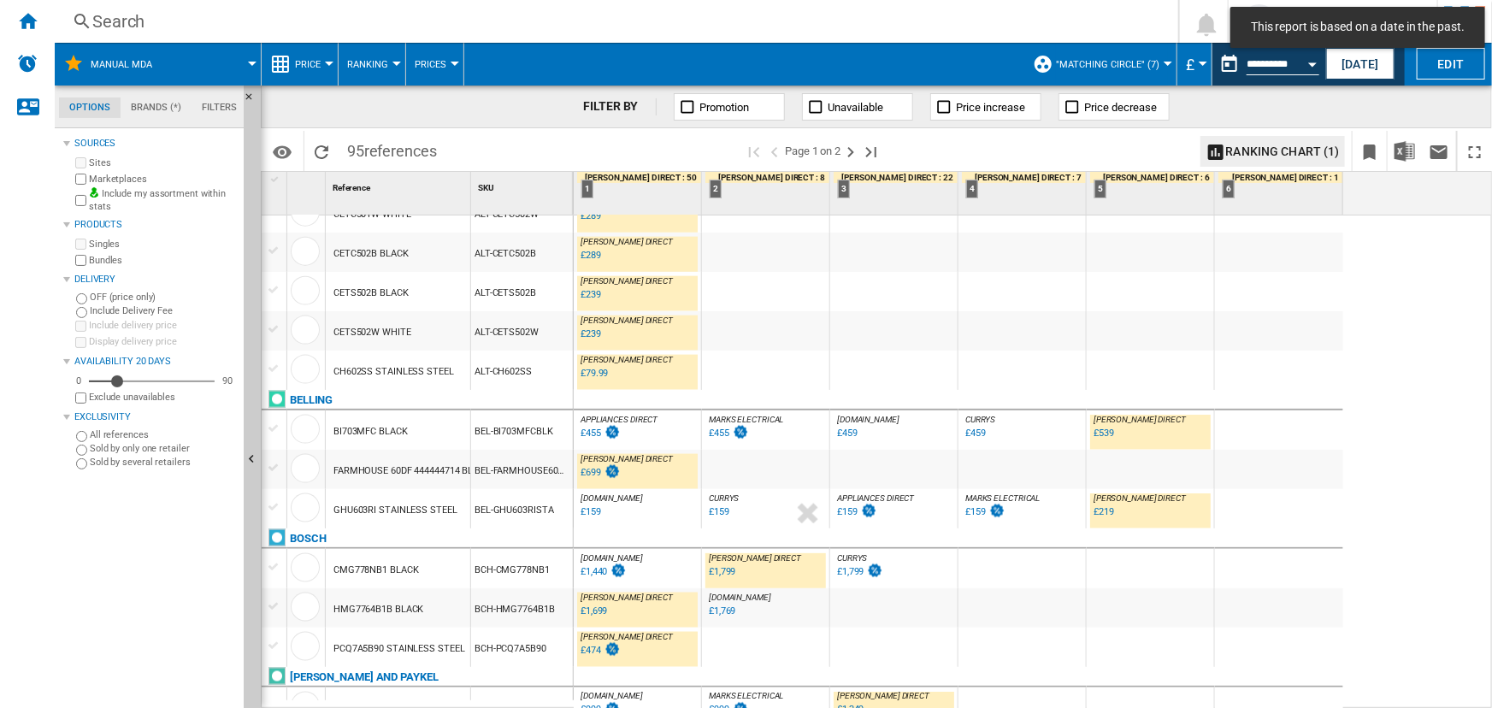
scroll to position [1616, 0]
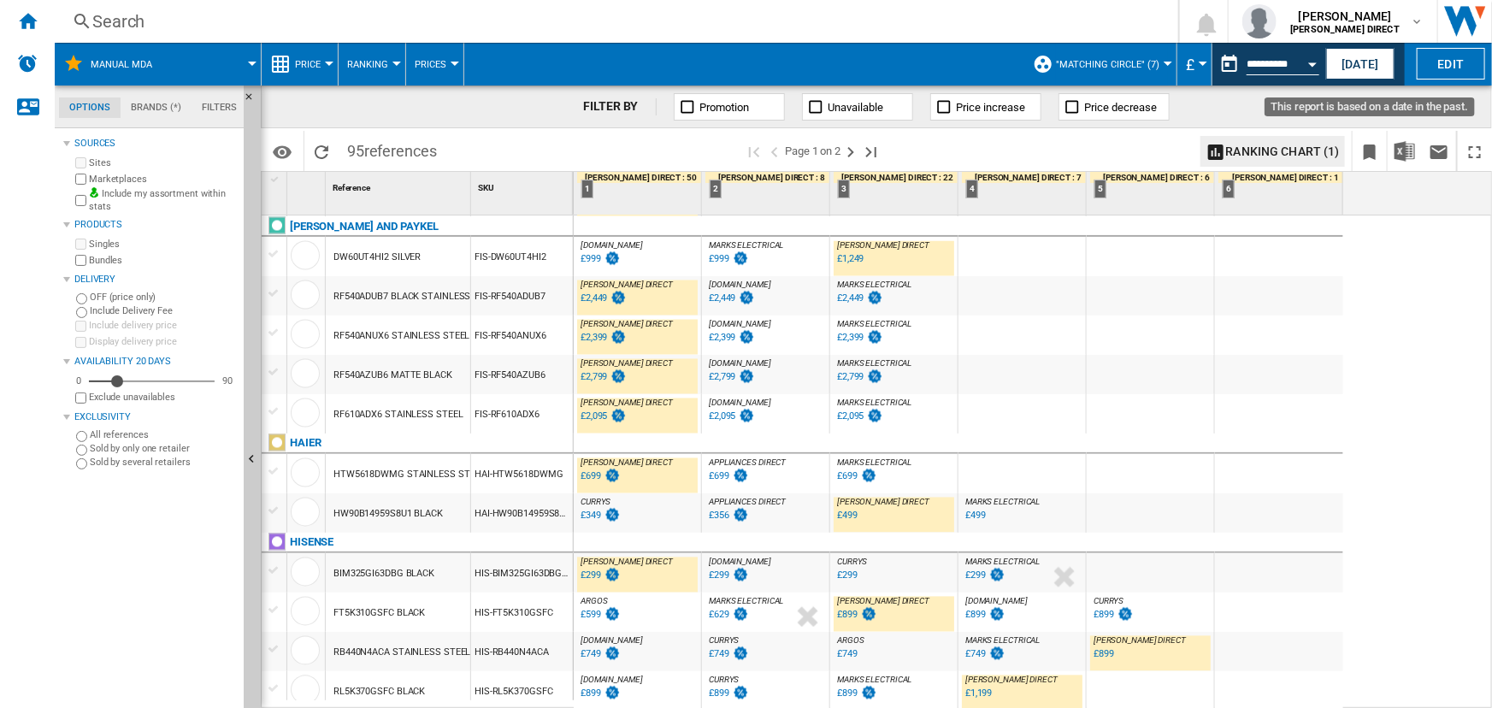
click at [1304, 60] on button "Open calendar" at bounding box center [1312, 61] width 31 height 31
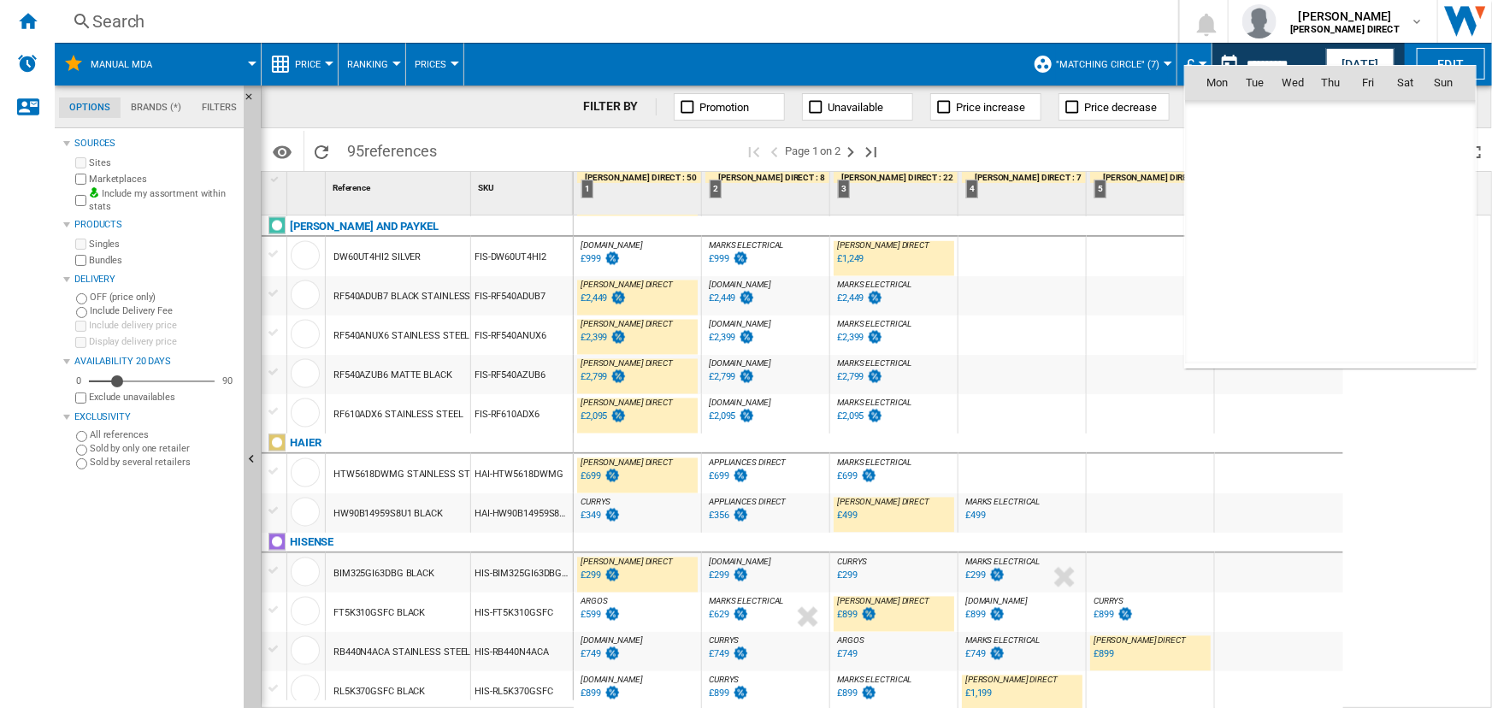
scroll to position [8157, 0]
click at [1216, 226] on span "18" at bounding box center [1217, 232] width 34 height 34
type input "**********"
